Goal: Transaction & Acquisition: Subscribe to service/newsletter

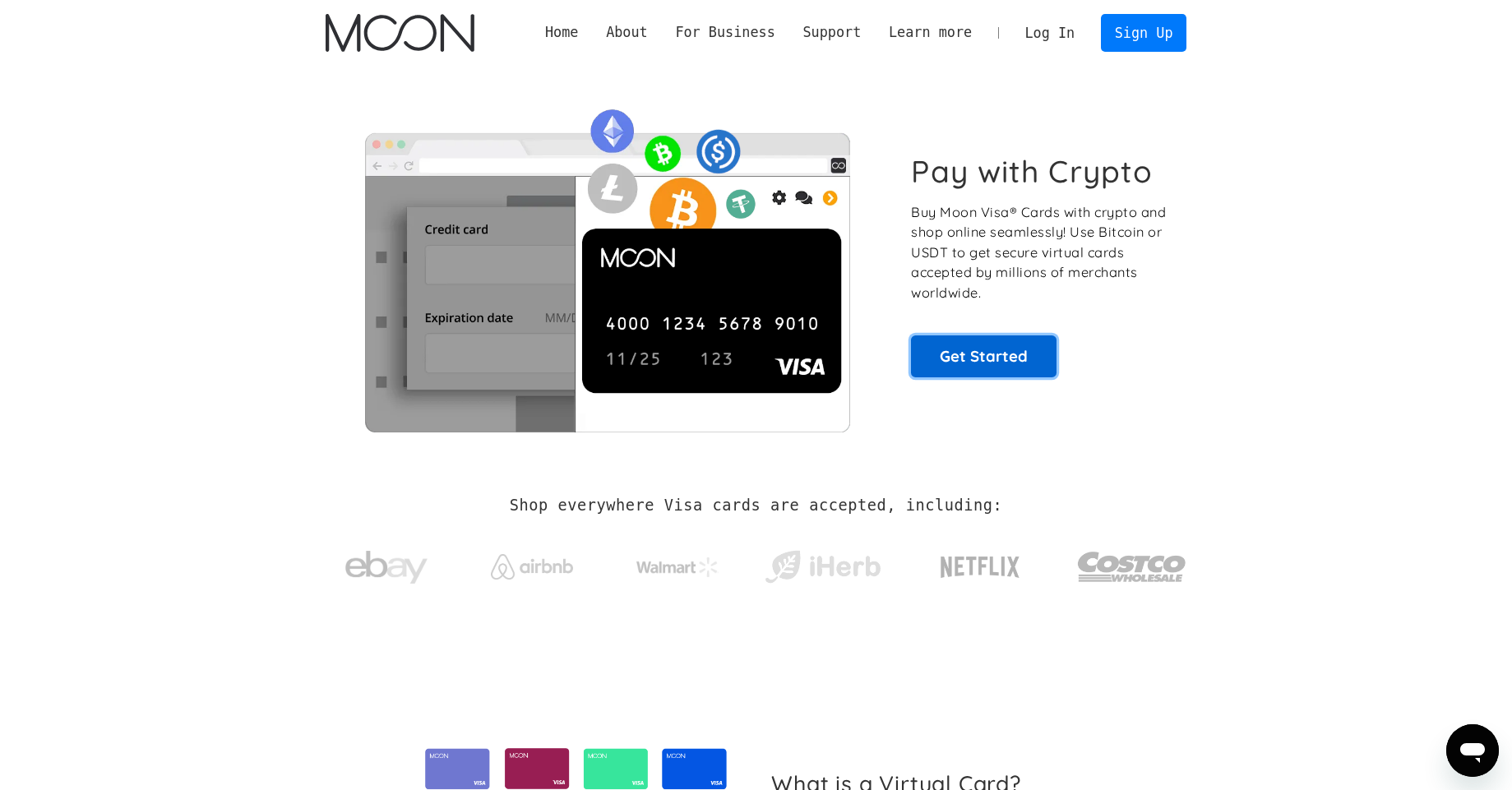
click at [938, 371] on link "Get Started" at bounding box center [984, 356] width 146 height 41
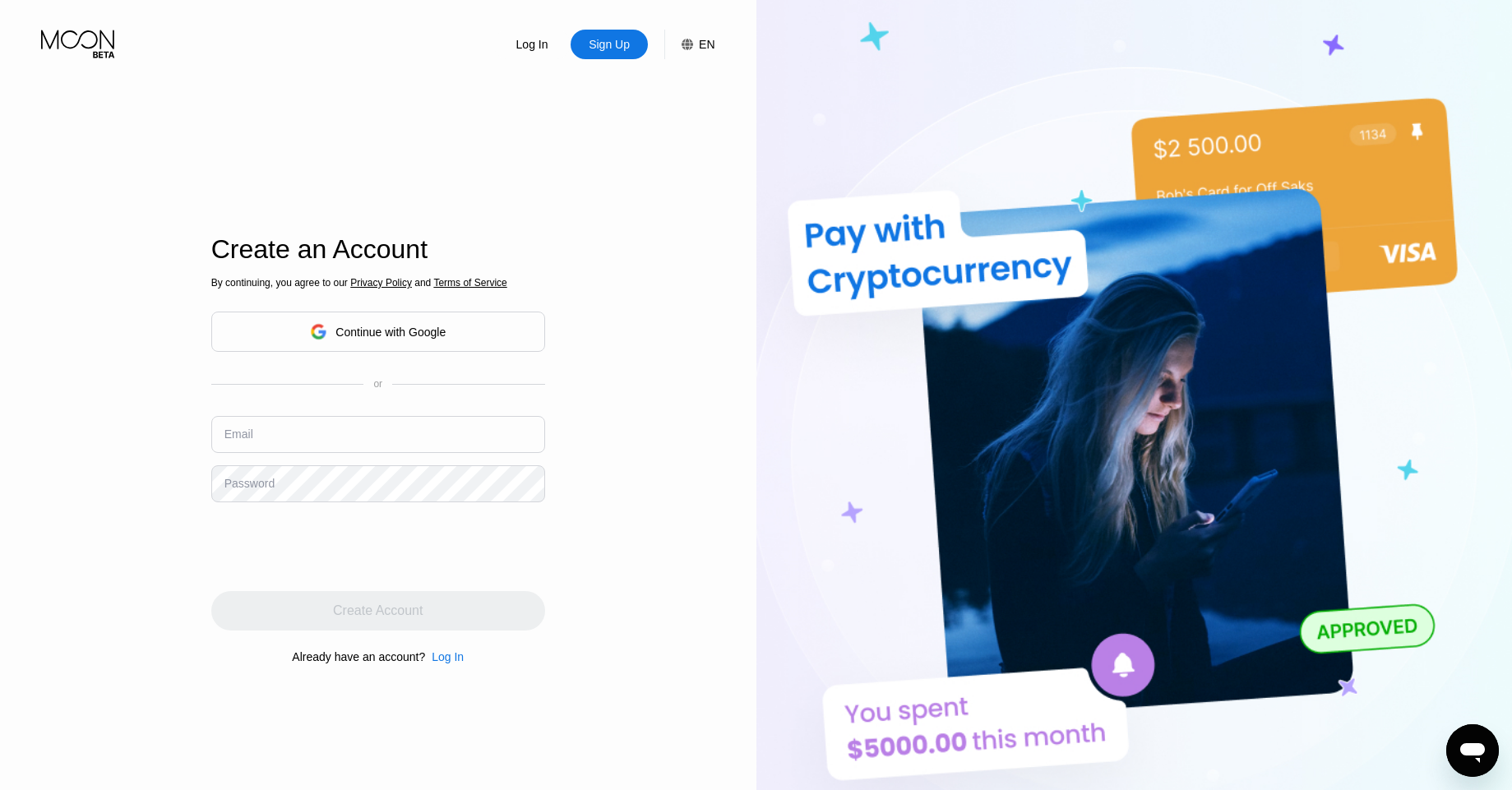
click at [388, 330] on div "Continue with Google" at bounding box center [390, 332] width 110 height 13
